Goal: Task Accomplishment & Management: Complete application form

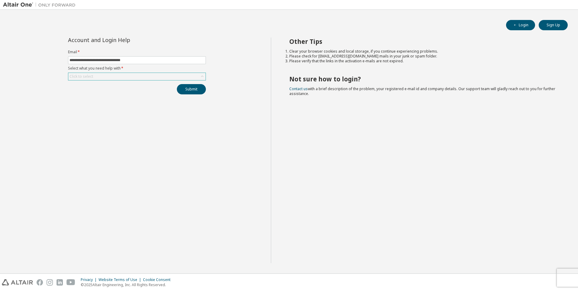
click at [143, 79] on div "Click to select" at bounding box center [136, 76] width 137 height 7
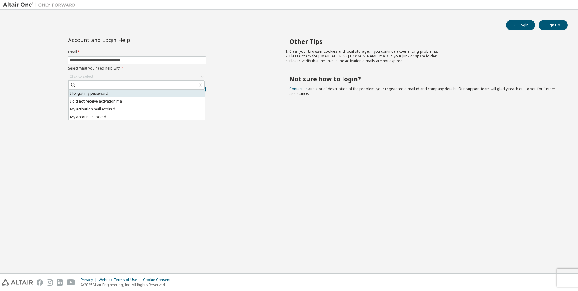
click at [134, 96] on li "I forgot my password" at bounding box center [137, 93] width 136 height 8
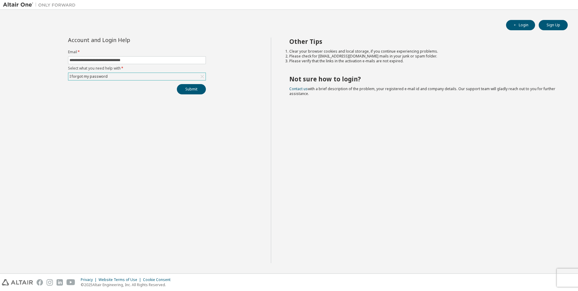
click at [189, 136] on div "**********" at bounding box center [137, 149] width 268 height 225
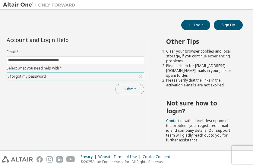
click at [125, 93] on button "Submit" at bounding box center [129, 89] width 29 height 10
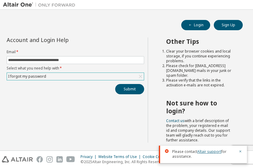
click at [206, 152] on link "Altair support" at bounding box center [210, 151] width 24 height 5
click at [209, 150] on link "Altair support" at bounding box center [210, 151] width 24 height 5
click at [198, 25] on button "Login" at bounding box center [196, 25] width 29 height 10
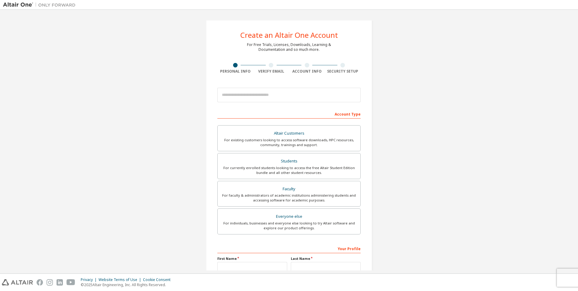
drag, startPoint x: 396, startPoint y: 49, endPoint x: 379, endPoint y: 138, distance: 90.5
click at [379, 138] on div "Create an Altair One Account For Free Trials, Licenses, Downloads, Learning & D…" at bounding box center [289, 173] width 572 height 320
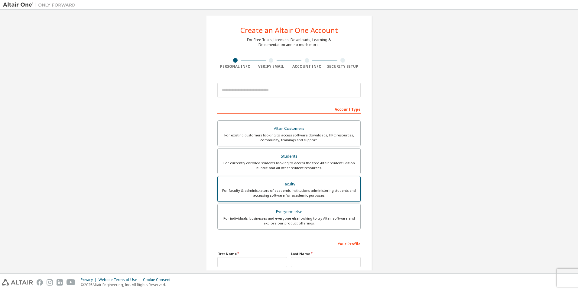
scroll to position [2, 0]
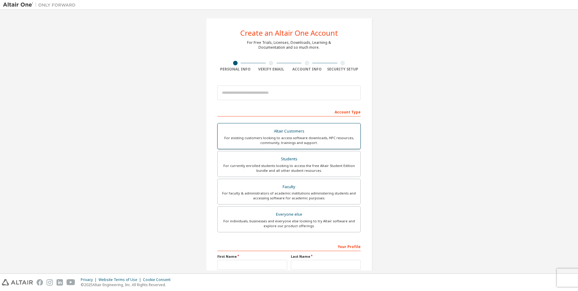
click at [316, 139] on div "For existing customers looking to access software downloads, HPC resources, com…" at bounding box center [288, 140] width 135 height 10
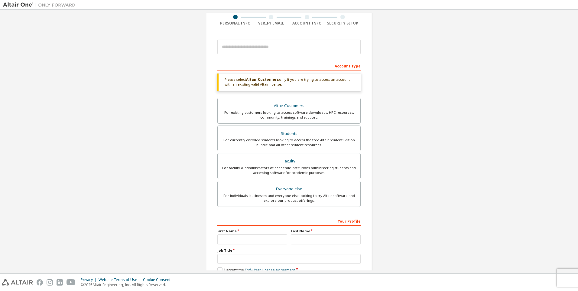
scroll to position [63, 0]
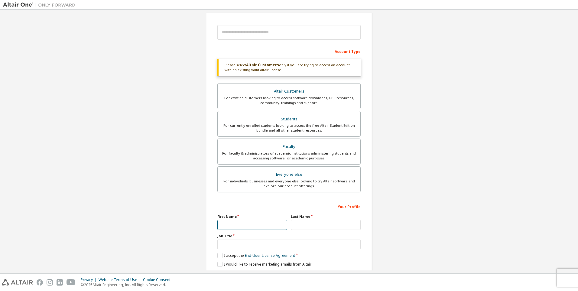
click at [256, 223] on input "text" at bounding box center [252, 225] width 70 height 10
click at [162, 151] on div "Create an Altair One Account For Free Trials, Licenses, Downloads, Learning & D…" at bounding box center [289, 120] width 572 height 340
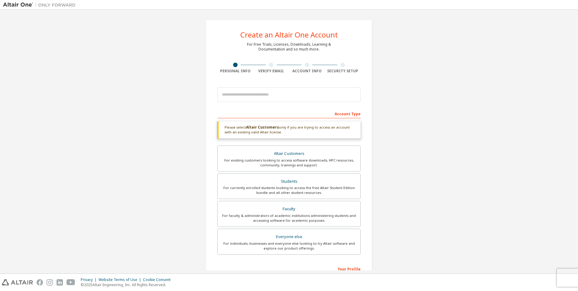
scroll to position [0, 0]
